Goal: Information Seeking & Learning: Learn about a topic

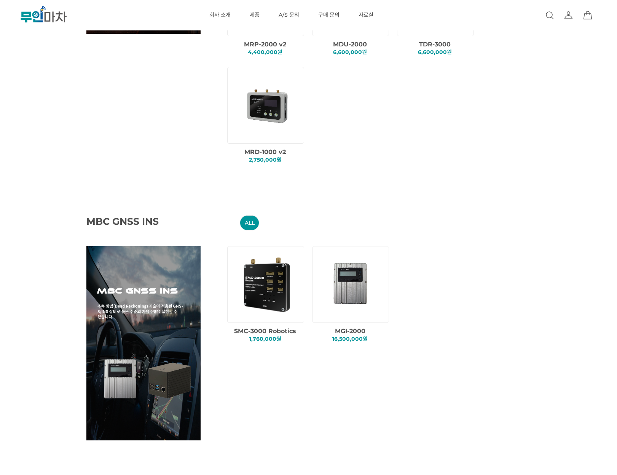
scroll to position [297, 0]
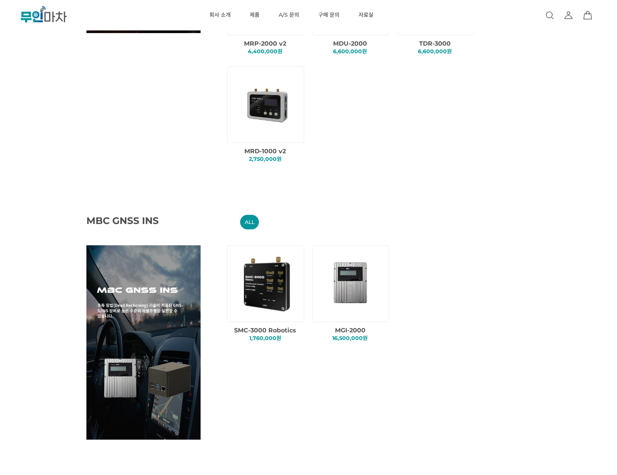
click at [269, 274] on img at bounding box center [266, 283] width 65 height 65
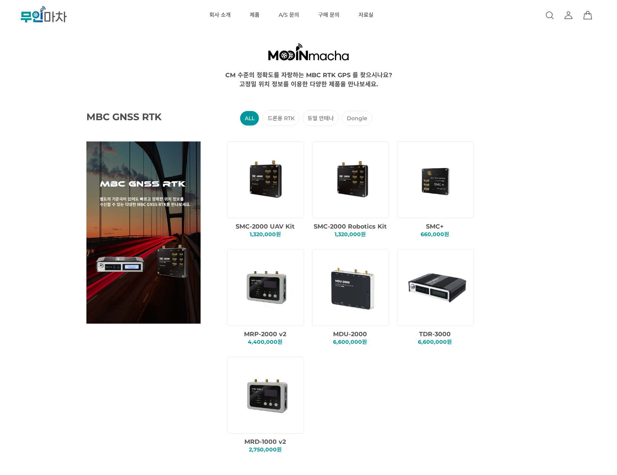
scroll to position [6, 0]
click at [274, 184] on img at bounding box center [266, 179] width 65 height 65
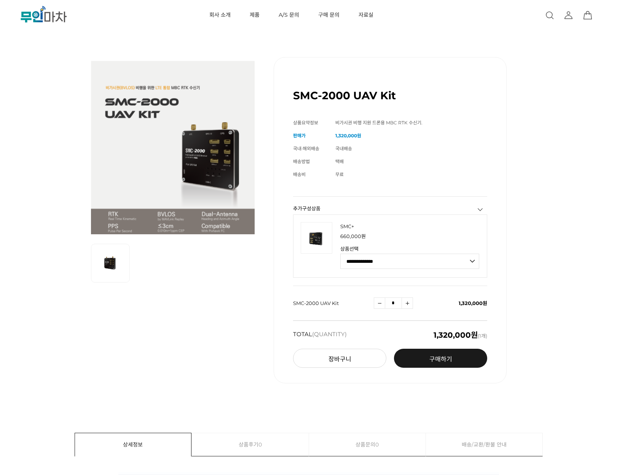
scroll to position [0, 0]
drag, startPoint x: 295, startPoint y: 97, endPoint x: 395, endPoint y: 95, distance: 99.7
click at [395, 95] on h1 "SMC-2000 UAV Kit" at bounding box center [344, 95] width 103 height 13
copy h1 "SMC-2000 UAV Kit"
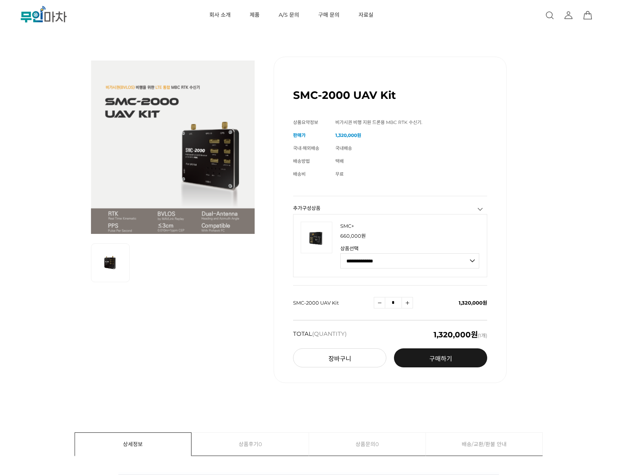
click at [557, 273] on div "SMC-2000 UAV Kit (해외배송 가능상품) 기본 정보 상품명 SMC-2000 UAV Kit 상품요약정보 비가시권 비행 지원 드론용 M…" at bounding box center [308, 220] width 555 height 364
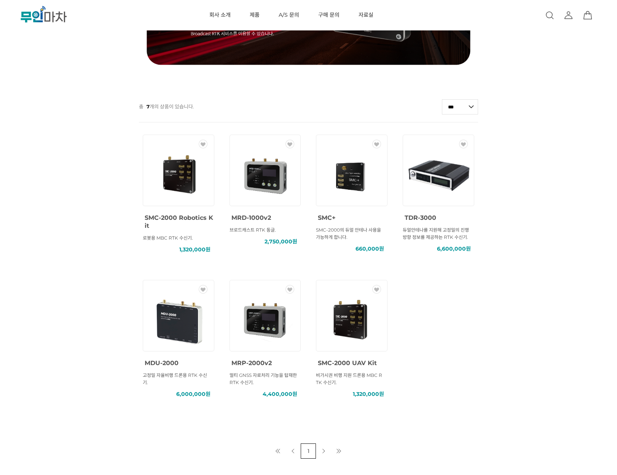
scroll to position [153, 0]
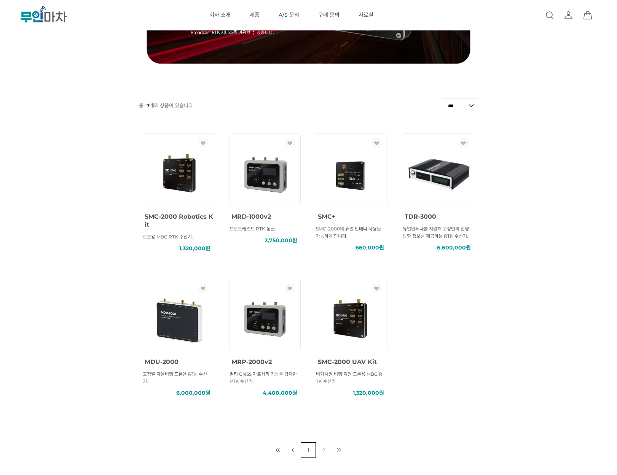
click at [179, 326] on img at bounding box center [178, 319] width 68 height 68
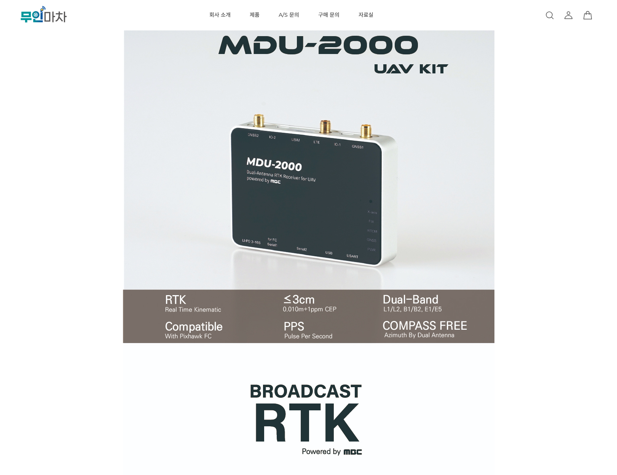
scroll to position [345, 0]
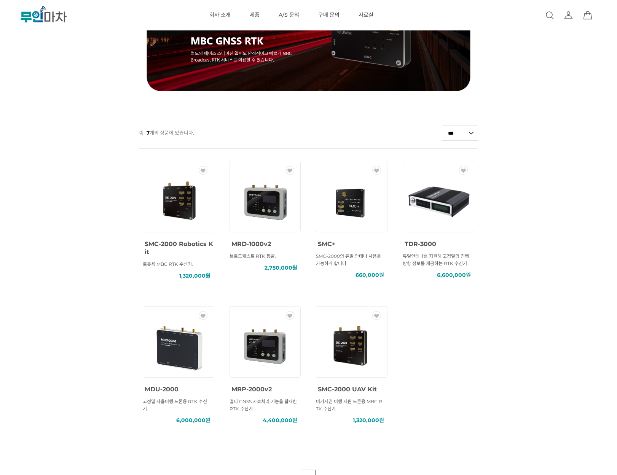
scroll to position [127, 0]
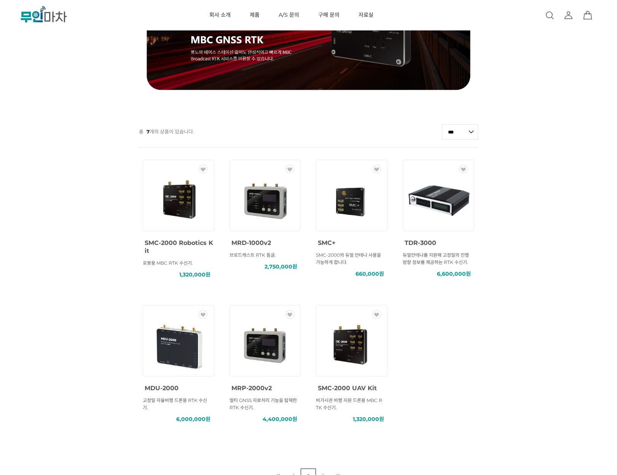
click at [185, 196] on img at bounding box center [178, 200] width 68 height 68
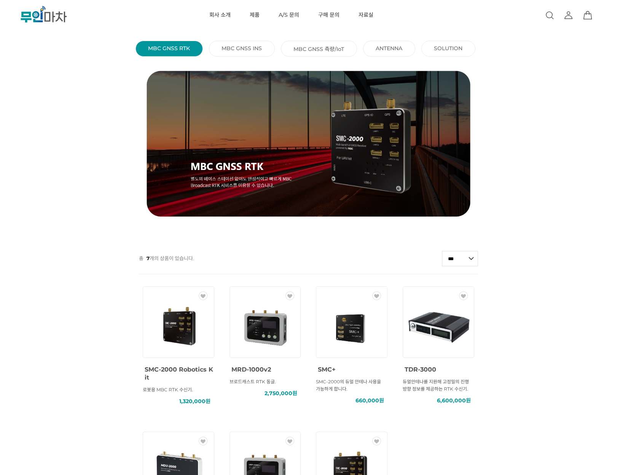
click at [329, 48] on link "MBC GNSS 측량/IoT ()" at bounding box center [318, 49] width 51 height 8
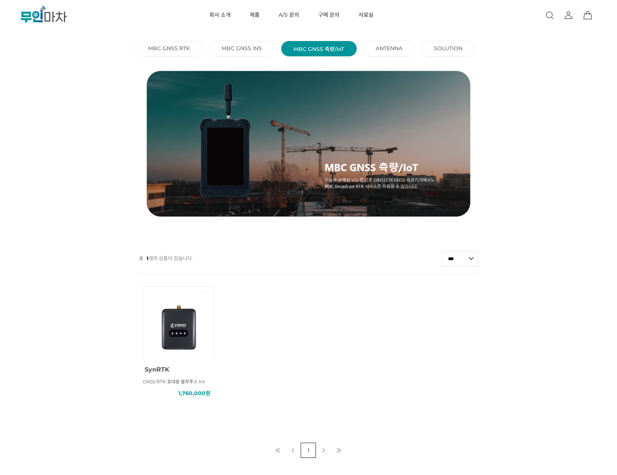
click at [255, 47] on link "MBC GNSS INS ()" at bounding box center [241, 48] width 40 height 7
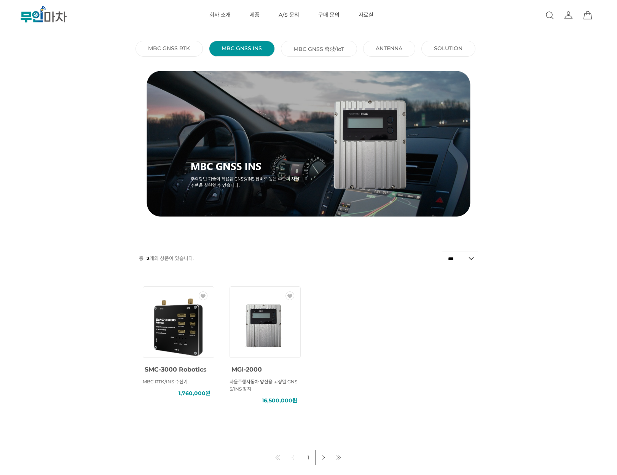
click at [188, 337] on img at bounding box center [178, 327] width 68 height 68
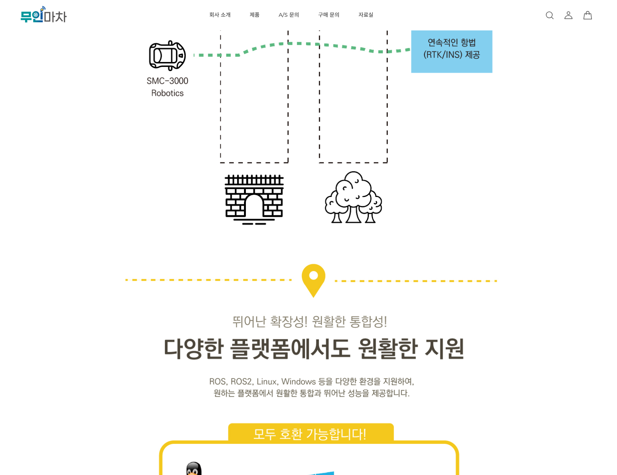
scroll to position [1457, 0]
